Goal: Task Accomplishment & Management: Complete application form

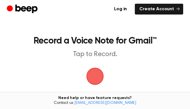
click at [94, 78] on span "button" at bounding box center [95, 76] width 22 height 22
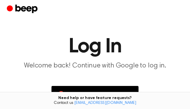
click at [137, 67] on p "Welcome back! Continue with Google to log in." at bounding box center [95, 65] width 176 height 9
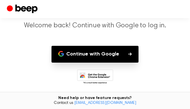
scroll to position [56, 0]
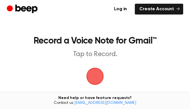
drag, startPoint x: 0, startPoint y: 0, endPoint x: 98, endPoint y: 76, distance: 124.1
click at [98, 76] on span "button" at bounding box center [94, 76] width 19 height 19
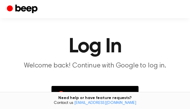
scroll to position [56, 0]
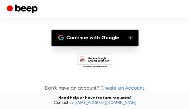
click at [112, 89] on link "Create an Account" at bounding box center [122, 89] width 44 height 8
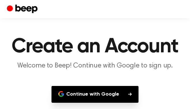
scroll to position [34, 0]
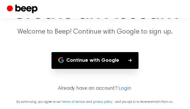
click at [112, 65] on button "Continue with Google" at bounding box center [94, 60] width 87 height 17
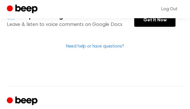
scroll to position [176, 0]
